Goal: Transaction & Acquisition: Purchase product/service

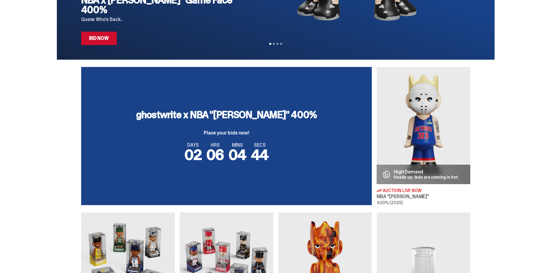
scroll to position [152, 0]
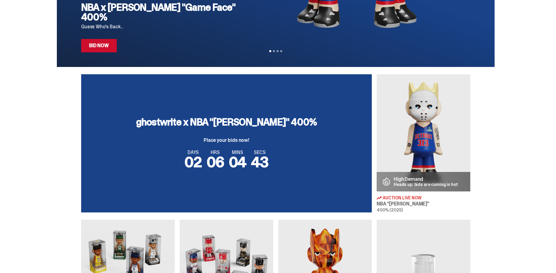
click at [230, 37] on div "NBA x [PERSON_NAME] "Game Face" 400% Guess Who's Back... Bid Now" at bounding box center [162, 27] width 162 height 50
click at [195, 20] on h2 "NBA x [PERSON_NAME] "Game Face" 400%" at bounding box center [162, 11] width 162 height 19
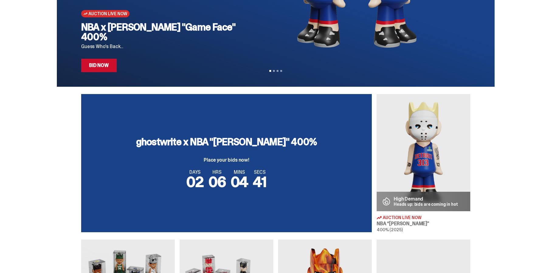
scroll to position [122, 0]
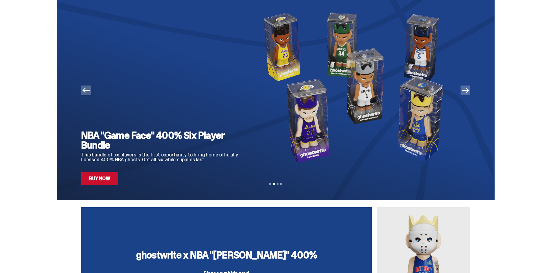
scroll to position [0, 0]
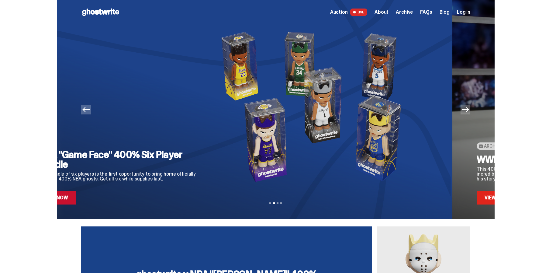
click at [280, 132] on img at bounding box center [315, 106] width 208 height 164
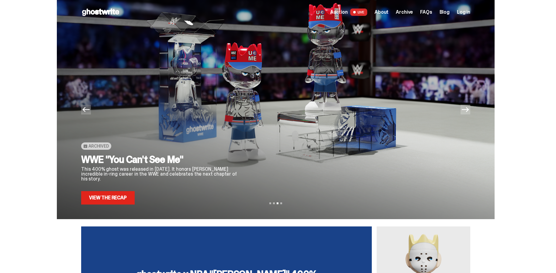
click at [281, 125] on div at bounding box center [357, 114] width 208 height 180
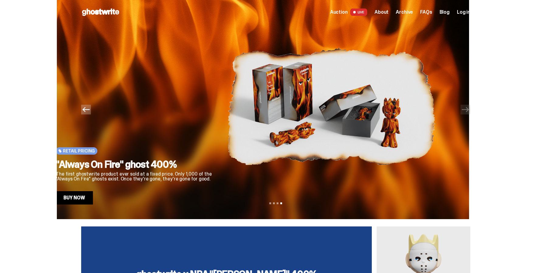
click at [228, 108] on img at bounding box center [332, 106] width 208 height 164
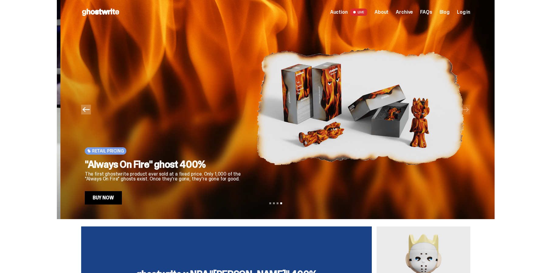
click at [247, 117] on div "Retail Pricing "Always On Fire" ghost 400% The first ghostwrite product ever so…" at bounding box center [166, 114] width 162 height 180
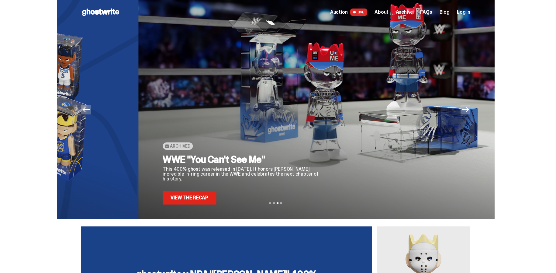
click at [325, 127] on div "Archived WWE "You Can't See Me" This 400% ghost was released in [DATE]. It hono…" at bounding box center [244, 114] width 162 height 180
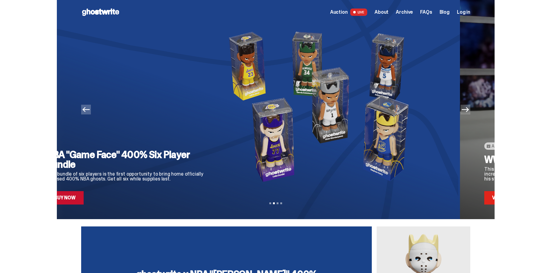
click at [209, 138] on div "NBA "Game Face" 400% Six Player Bundle This bundle of six players is the first …" at bounding box center [128, 114] width 162 height 180
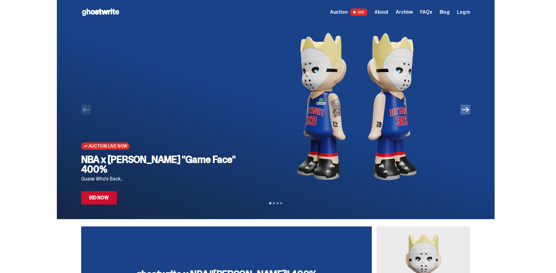
click at [106, 197] on link "Bid Now" at bounding box center [99, 197] width 36 height 13
